Goal: Task Accomplishment & Management: Use online tool/utility

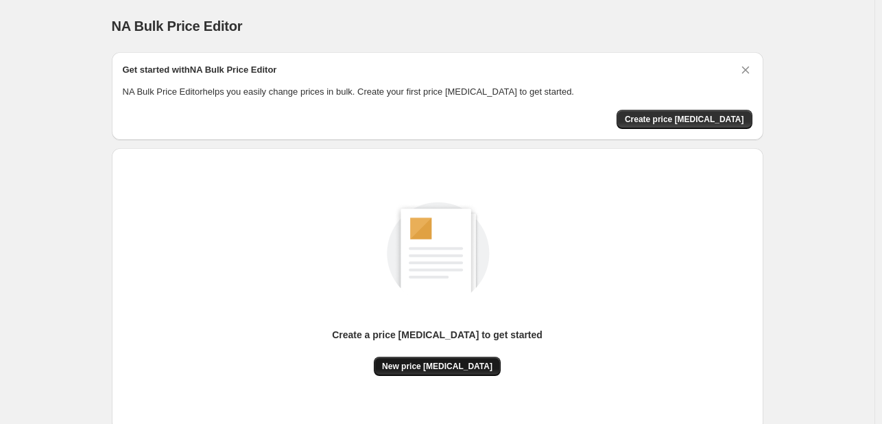
click at [453, 374] on button "New price [MEDICAL_DATA]" at bounding box center [437, 366] width 127 height 19
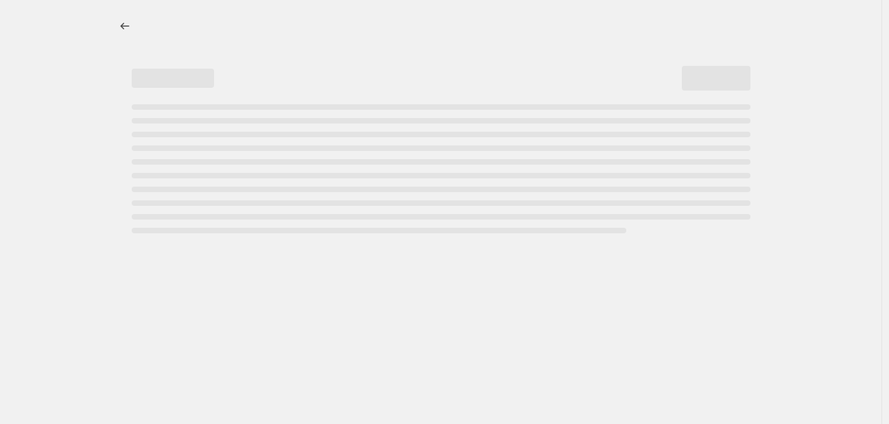
select select "percentage"
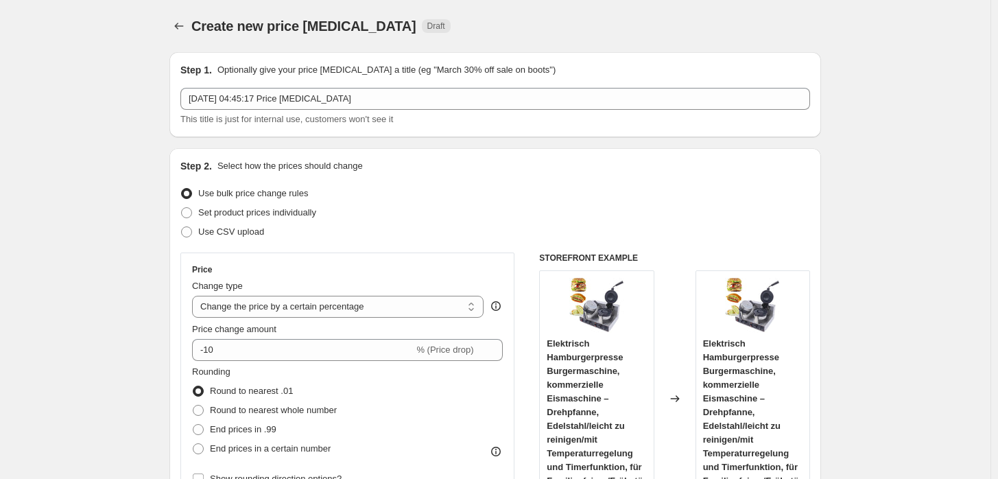
scroll to position [27, 0]
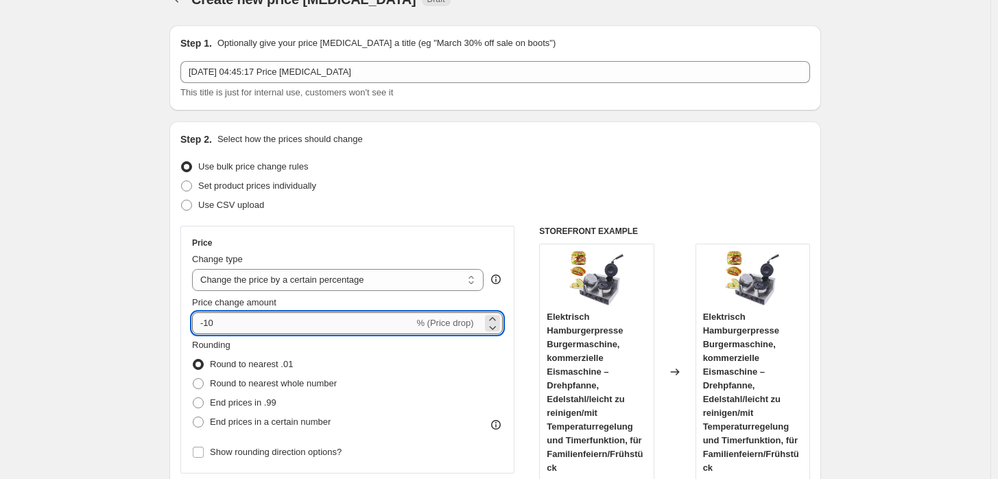
click at [298, 319] on input "-10" at bounding box center [302, 323] width 221 height 22
type input "-1"
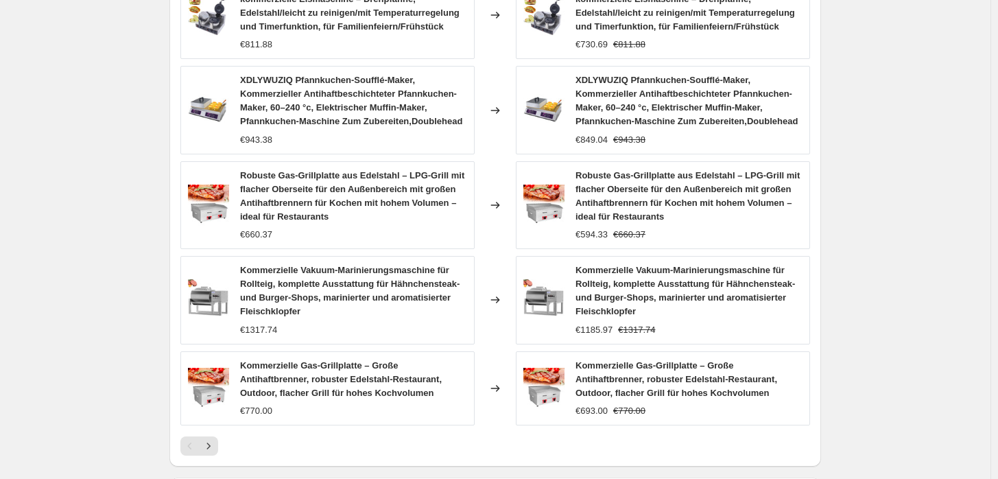
scroll to position [1037, 0]
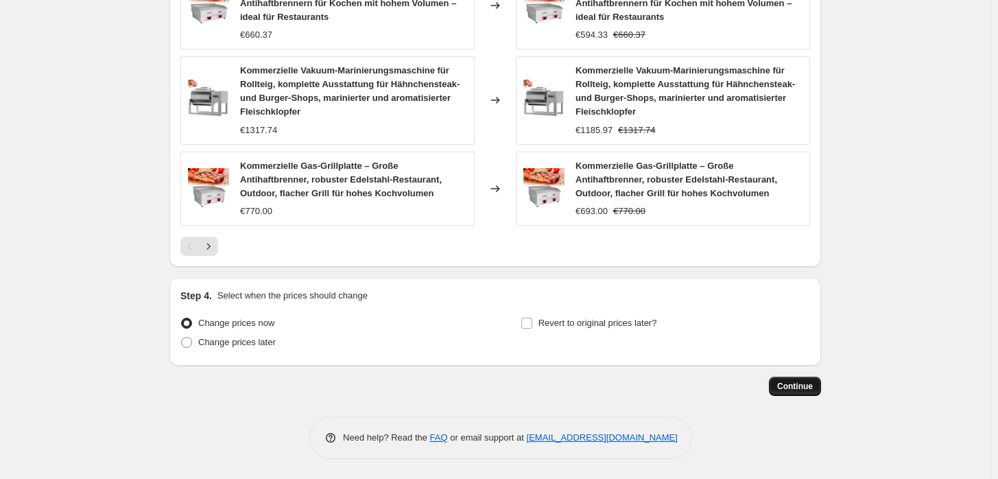
type input "-30"
click at [785, 383] on span "Continue" at bounding box center [795, 386] width 36 height 11
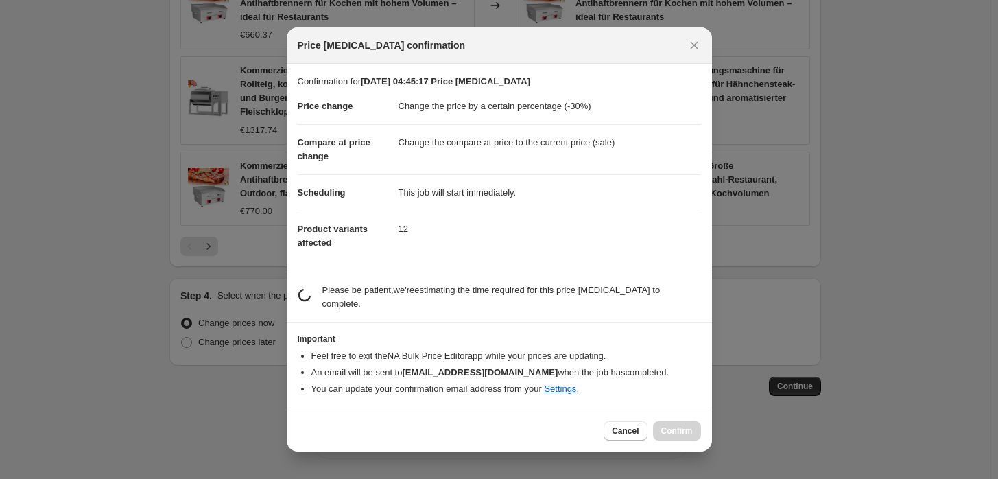
scroll to position [0, 0]
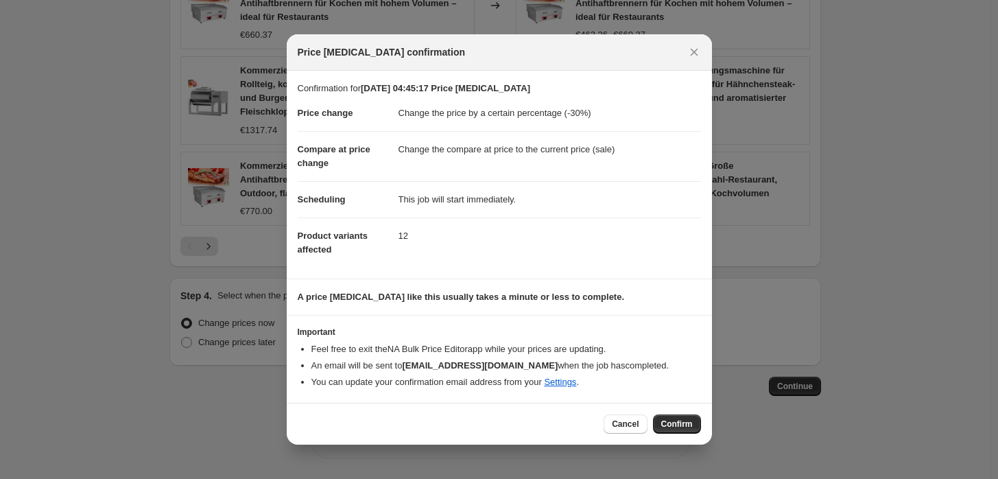
click at [666, 422] on span "Confirm" at bounding box center [677, 423] width 32 height 11
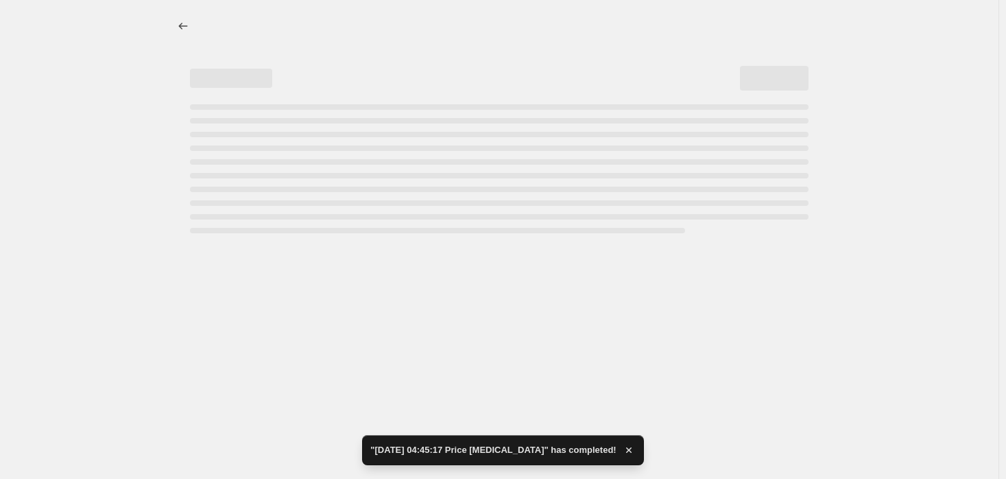
select select "percentage"
